Goal: Task Accomplishment & Management: Complete application form

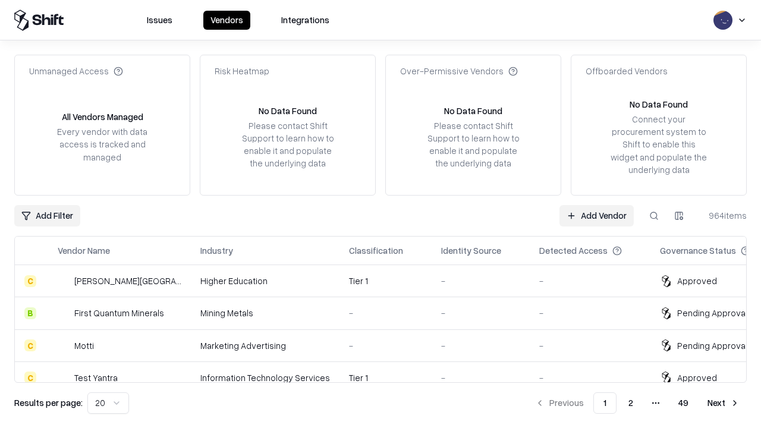
click at [597, 215] on link "Add Vendor" at bounding box center [597, 215] width 74 height 21
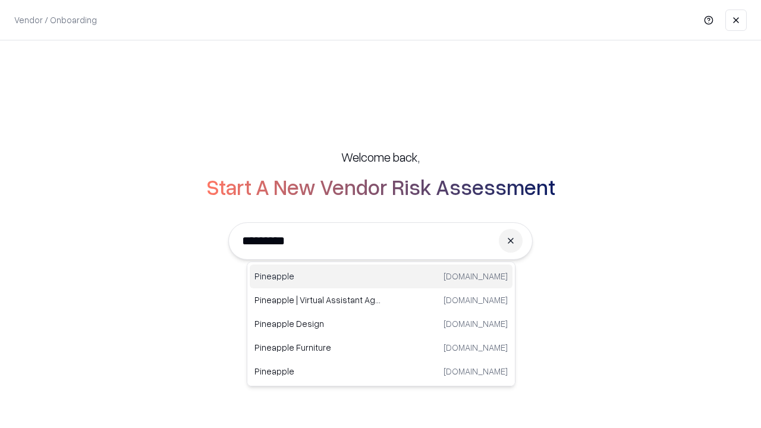
click at [381, 277] on div "Pineapple pineappleenergy.com" at bounding box center [381, 277] width 263 height 24
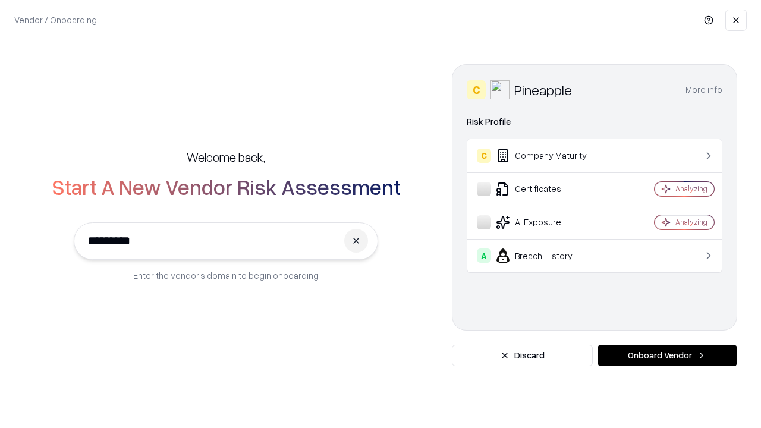
type input "*********"
click at [667, 356] on button "Onboard Vendor" at bounding box center [668, 355] width 140 height 21
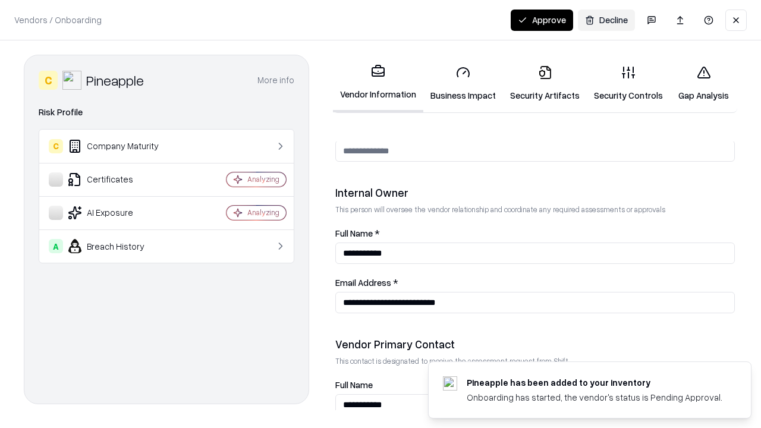
scroll to position [616, 0]
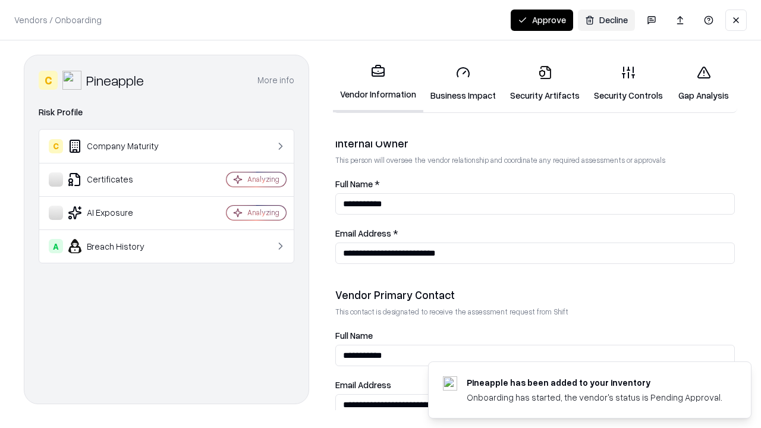
click at [545, 83] on link "Security Artifacts" at bounding box center [545, 83] width 84 height 55
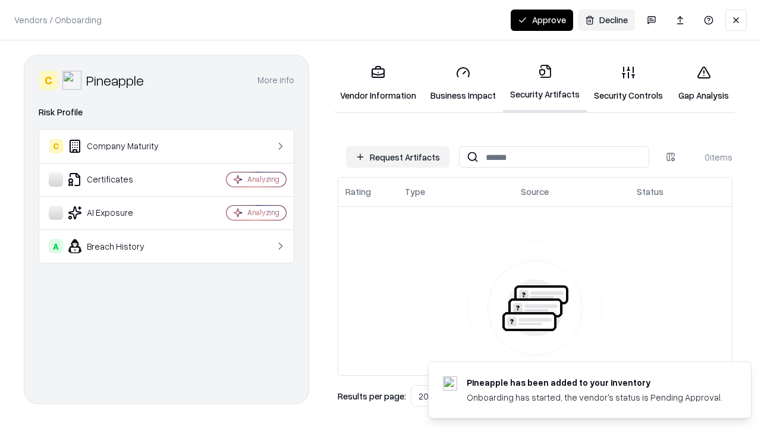
click at [398, 157] on button "Request Artifacts" at bounding box center [397, 156] width 103 height 21
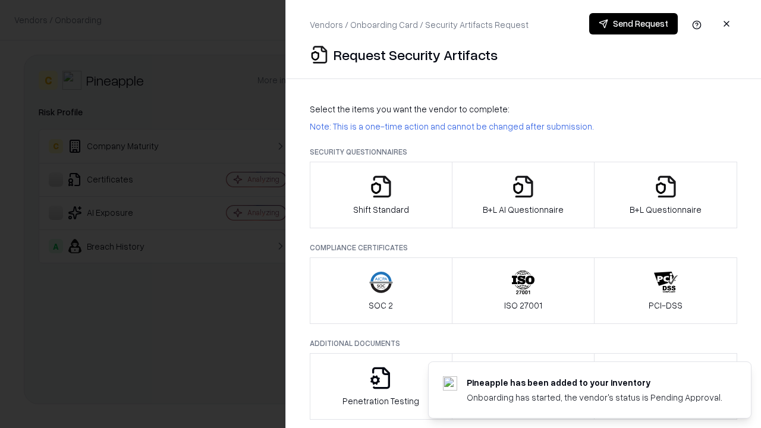
click at [666, 195] on icon "button" at bounding box center [666, 187] width 24 height 24
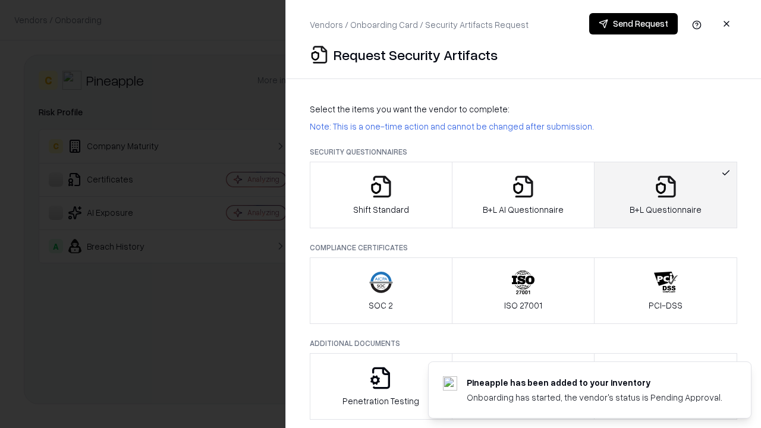
click at [523, 195] on icon "button" at bounding box center [524, 187] width 24 height 24
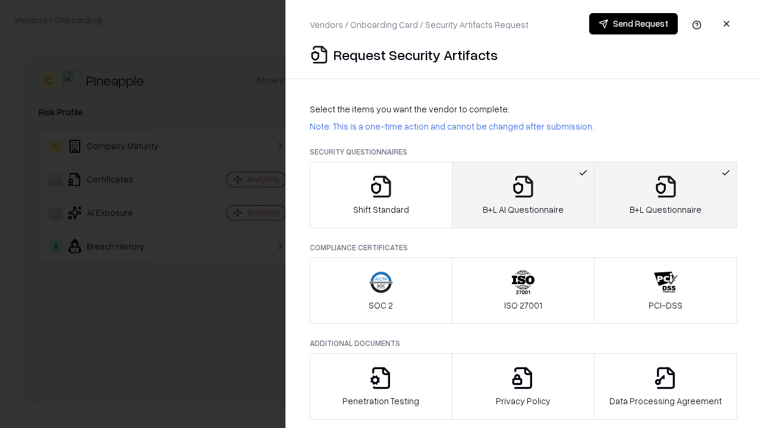
click at [633, 24] on button "Send Request" at bounding box center [633, 23] width 89 height 21
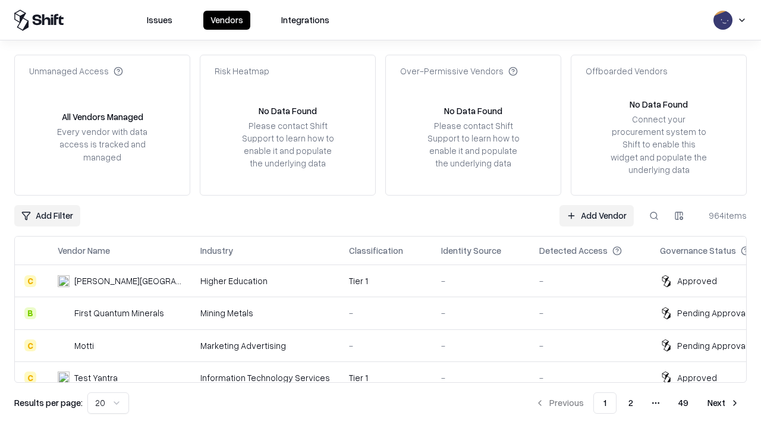
click at [654, 215] on button at bounding box center [654, 215] width 21 height 21
type input "*********"
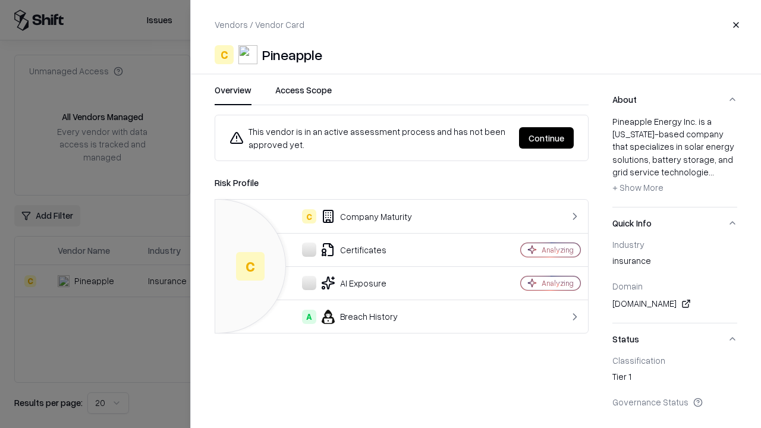
click at [547, 138] on button "Continue" at bounding box center [546, 137] width 55 height 21
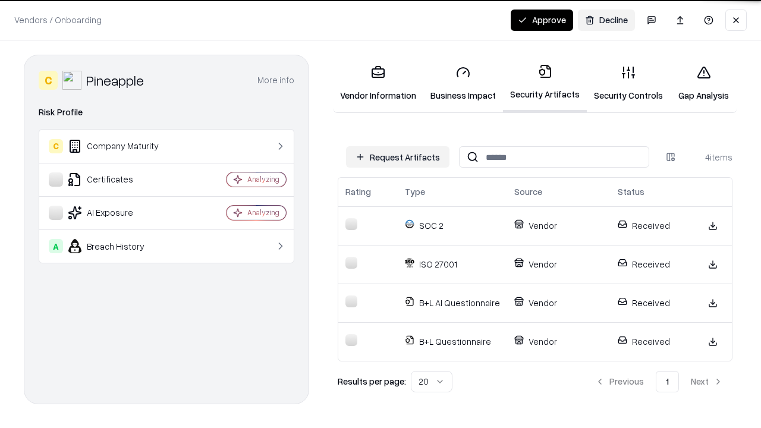
click at [542, 20] on button "Approve" at bounding box center [542, 20] width 62 height 21
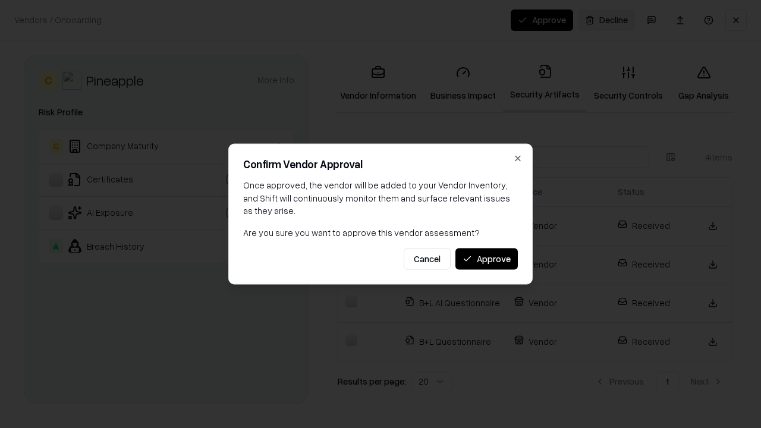
click at [487, 259] on button "Approve" at bounding box center [487, 258] width 62 height 21
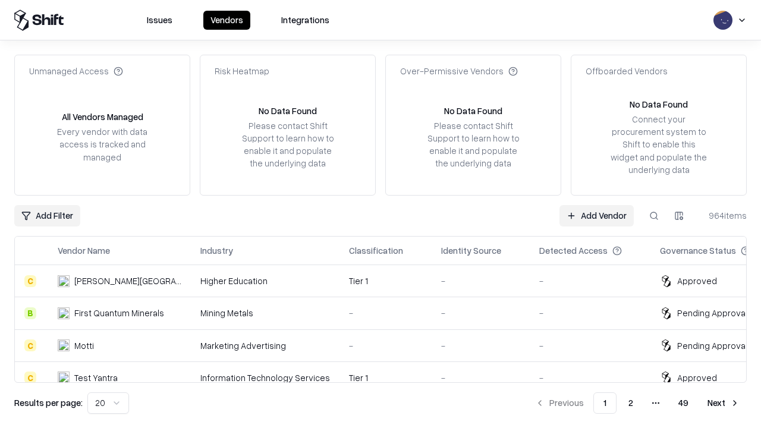
type input "*********"
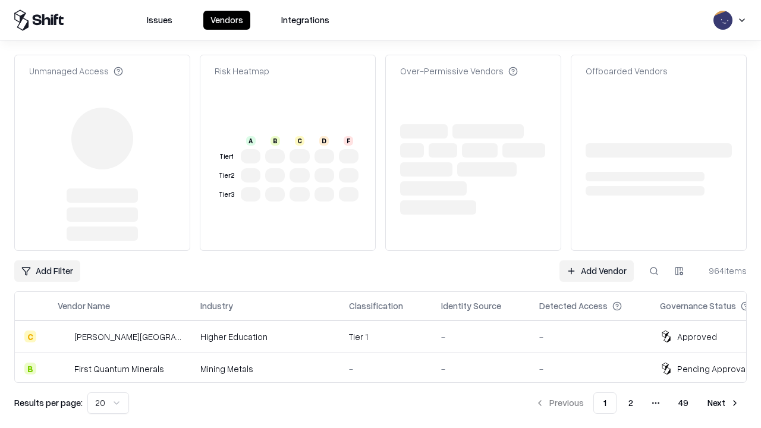
click at [597, 261] on link "Add Vendor" at bounding box center [597, 271] width 74 height 21
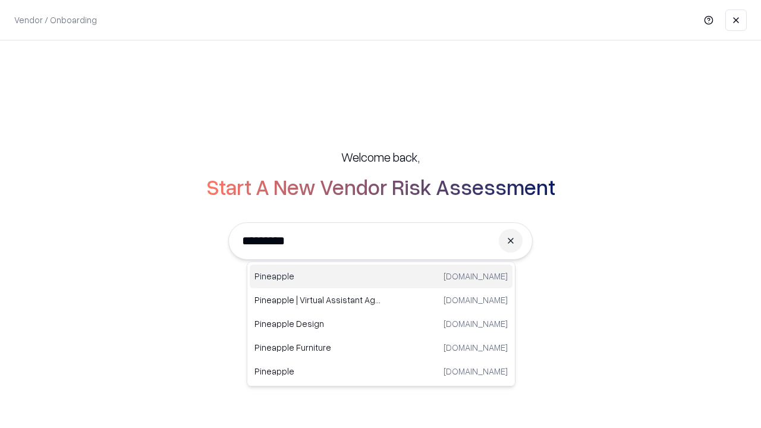
click at [381, 277] on div "Pineapple [DOMAIN_NAME]" at bounding box center [381, 277] width 263 height 24
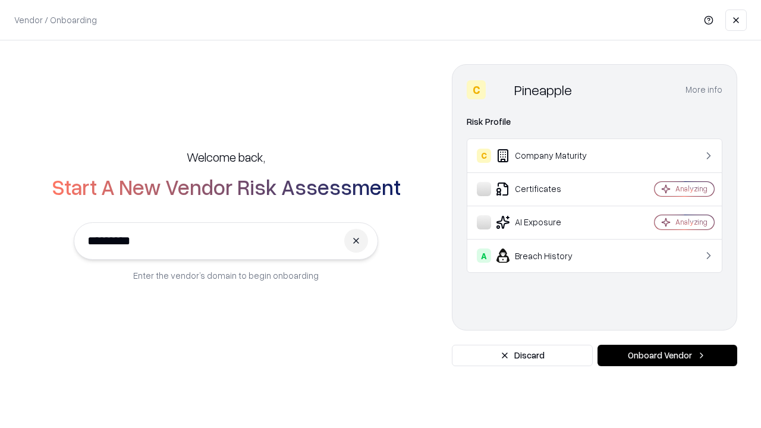
type input "*********"
click at [667, 356] on button "Onboard Vendor" at bounding box center [668, 355] width 140 height 21
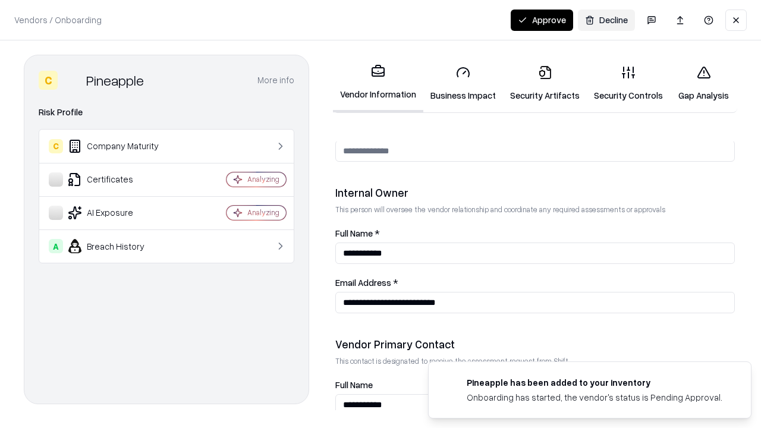
scroll to position [616, 0]
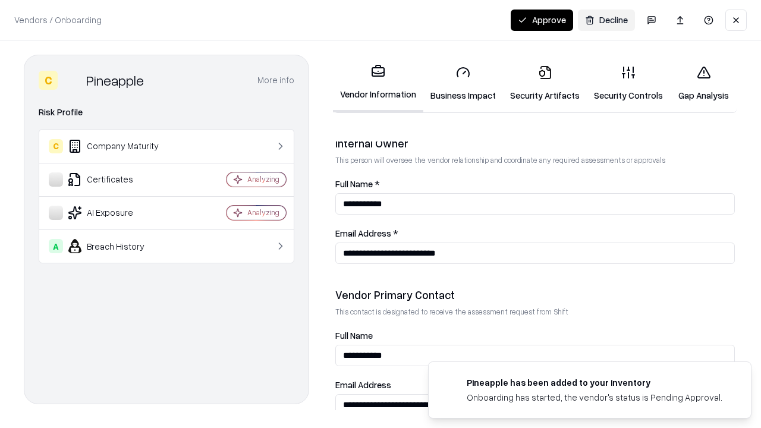
click at [542, 20] on button "Approve" at bounding box center [542, 20] width 62 height 21
